Goal: Task Accomplishment & Management: Use online tool/utility

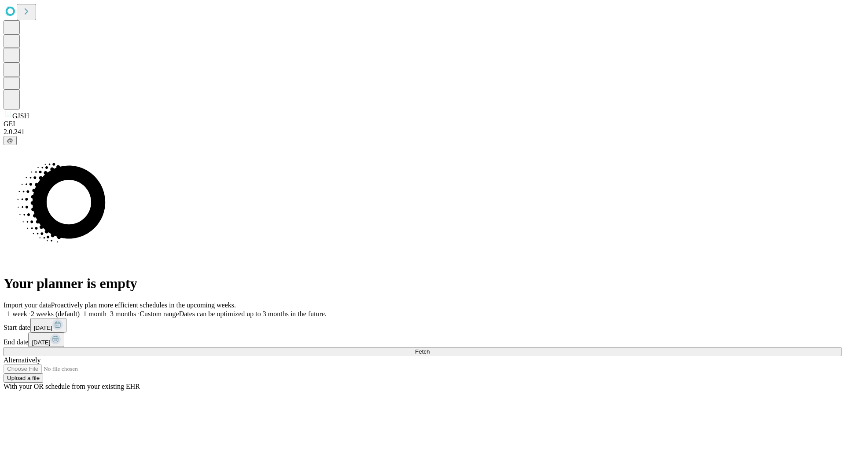
click at [429, 348] on span "Fetch" at bounding box center [422, 351] width 15 height 7
